Goal: Task Accomplishment & Management: Use online tool/utility

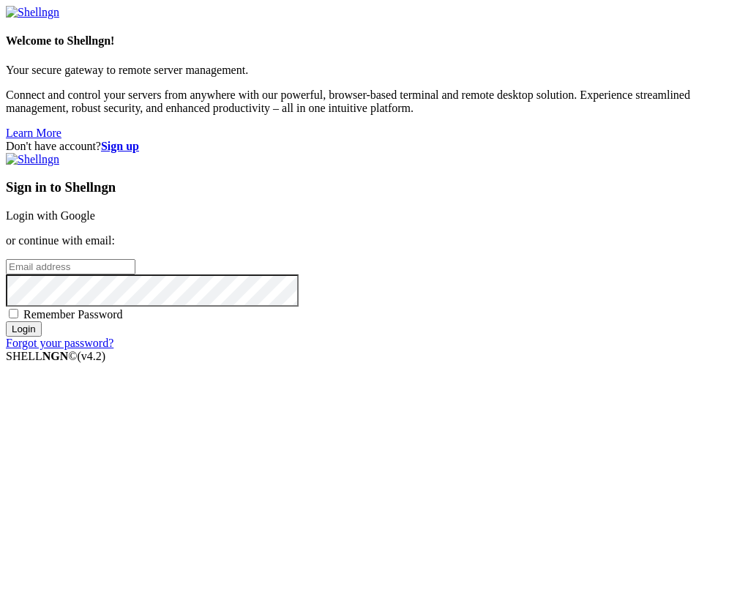
paste input "[EMAIL_ADDRESS][DOMAIN_NAME]"
type input "[EMAIL_ADDRESS][DOMAIN_NAME]"
click at [42, 337] on input "Login" at bounding box center [24, 328] width 36 height 15
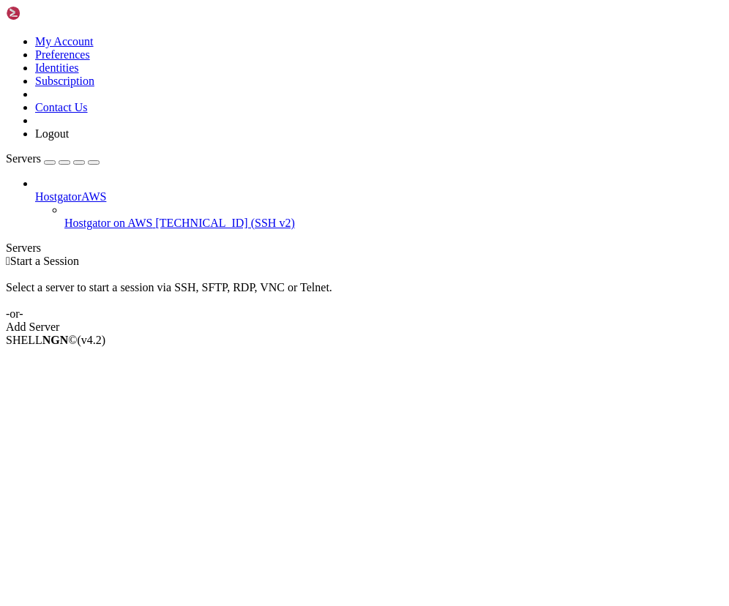
click at [93, 217] on span "Hostgator on AWS" at bounding box center [108, 223] width 89 height 12
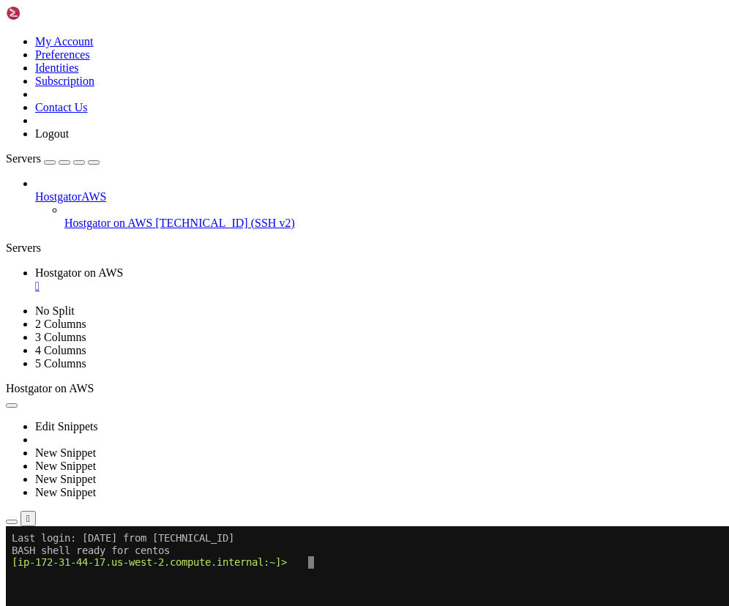
click at [12, 522] on icon "button" at bounding box center [12, 522] width 0 height 0
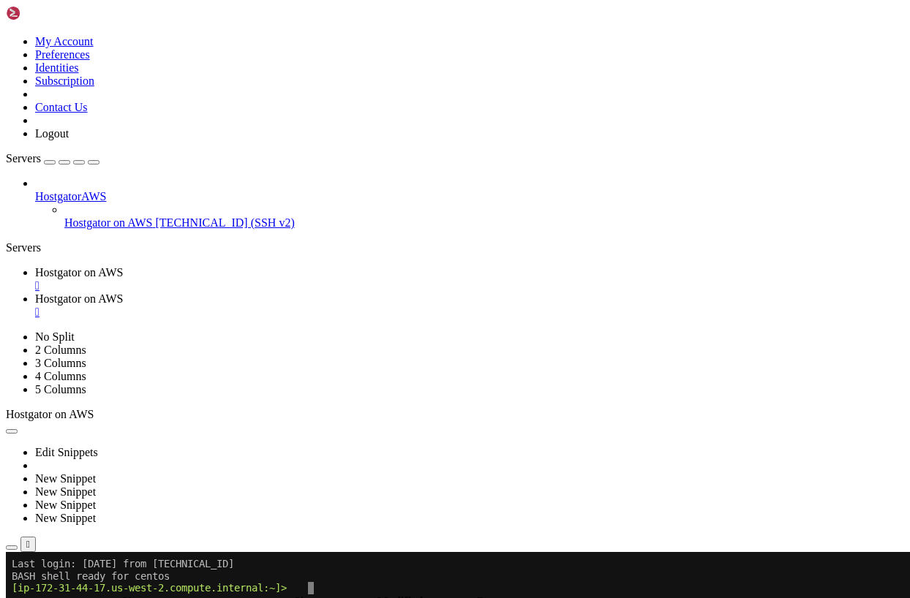
click at [150, 578] on input "/home/centos" at bounding box center [84, 585] width 129 height 15
click at [394, 293] on link "Hostgator on AWS " at bounding box center [469, 306] width 869 height 26
type input "/var/www/html/sites/shared/AnjanetteIndelicato"
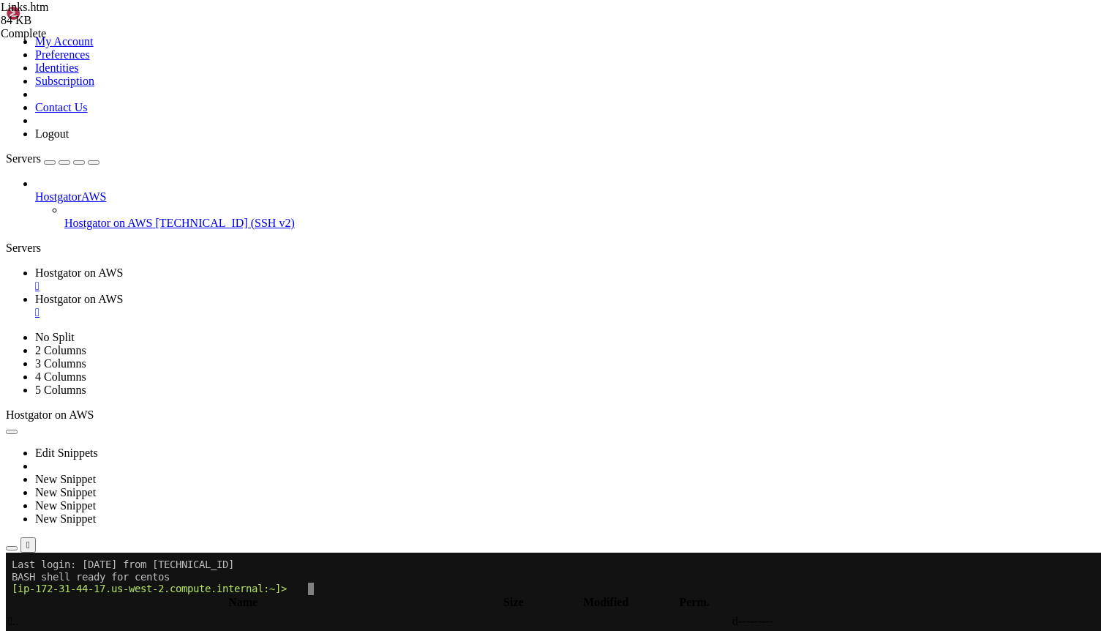
click at [444, 306] on div "" at bounding box center [565, 312] width 1060 height 13
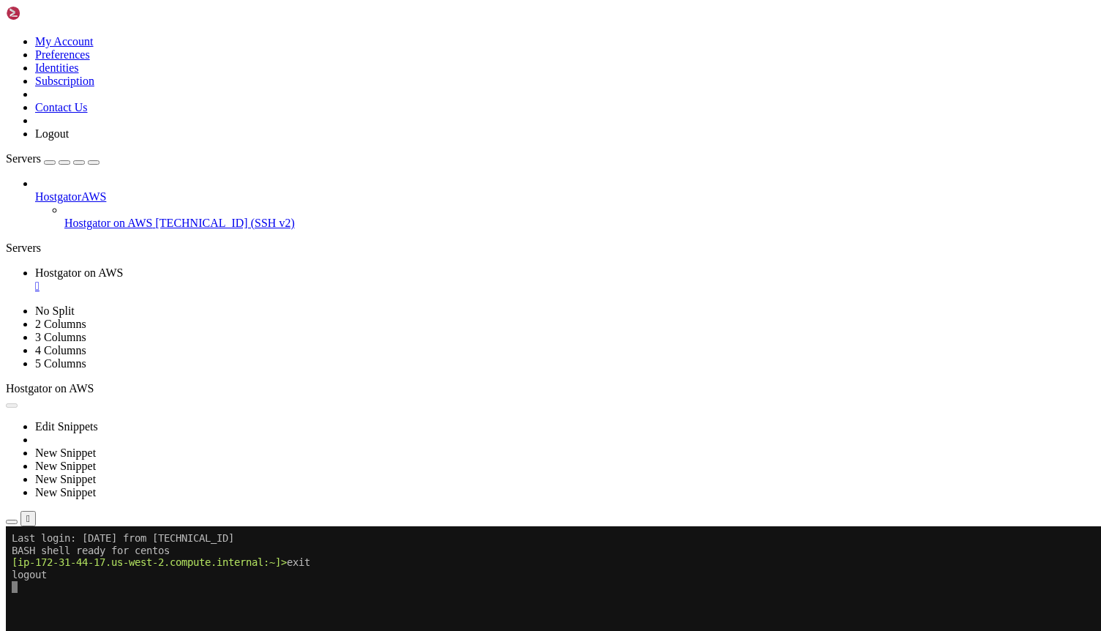
click at [6, 35] on icon at bounding box center [6, 35] width 0 height 0
click at [69, 140] on link "Logout" at bounding box center [52, 133] width 34 height 12
